Goal: Find specific page/section: Find specific page/section

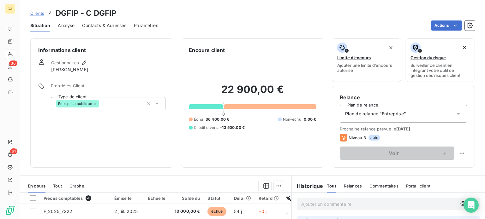
scroll to position [114, 0]
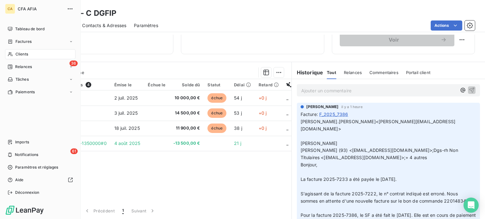
drag, startPoint x: 21, startPoint y: 53, endPoint x: 56, endPoint y: 54, distance: 34.4
click at [21, 53] on span "Clients" at bounding box center [21, 54] width 13 height 6
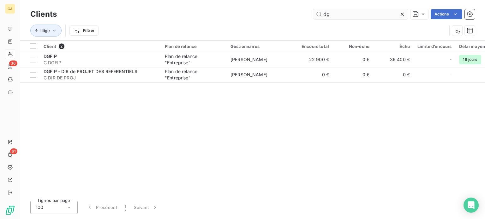
type input "d"
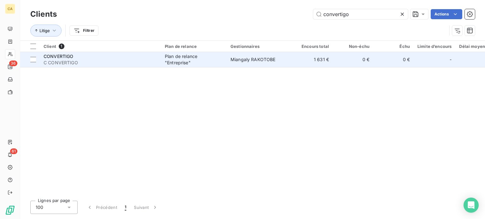
type input "convertigo"
click at [245, 63] on td "Miangaly RAKOTOBE" at bounding box center [260, 59] width 66 height 15
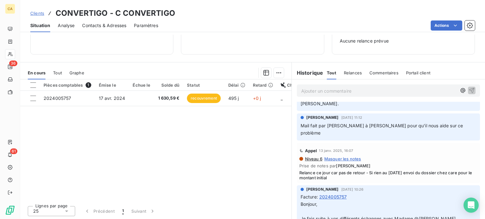
scroll to position [631, 0]
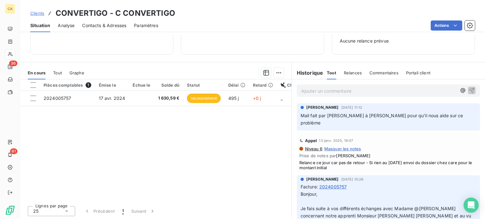
click at [326, 119] on div "Mail fait par [PERSON_NAME] à [PERSON_NAME] pour qu'il nous aide sur ce problème" at bounding box center [387, 119] width 175 height 15
click at [323, 125] on span "Mail fait par [PERSON_NAME] à [PERSON_NAME] pour qu'il nous aide sur ce problème" at bounding box center [382, 119] width 164 height 13
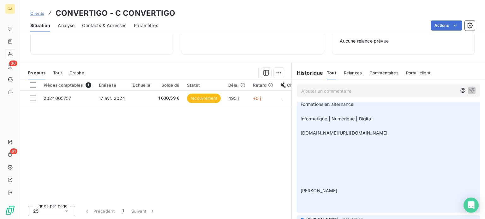
scroll to position [789, 0]
